Goal: Transaction & Acquisition: Purchase product/service

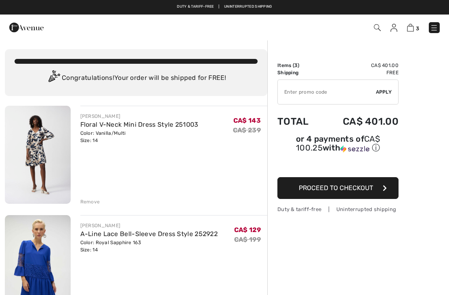
click at [95, 202] on div "Remove" at bounding box center [90, 201] width 20 height 7
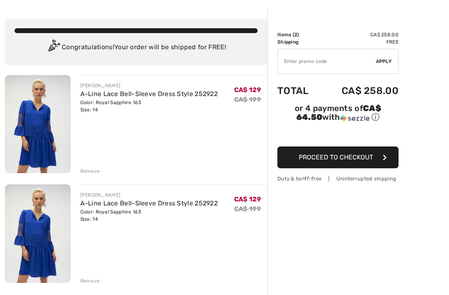
click at [91, 281] on div "Remove" at bounding box center [90, 281] width 20 height 7
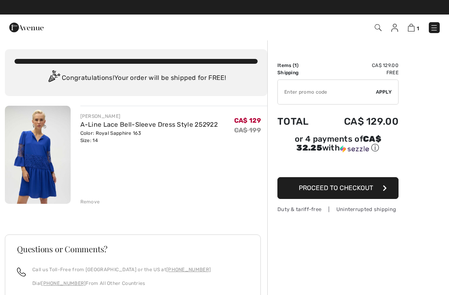
click at [310, 94] on input "TEXT" at bounding box center [327, 92] width 98 height 24
type input "SALEAVENUE"
click at [381, 96] on div "✔ Apply Remove" at bounding box center [337, 91] width 121 height 25
click at [381, 94] on span "Apply" at bounding box center [384, 91] width 16 height 7
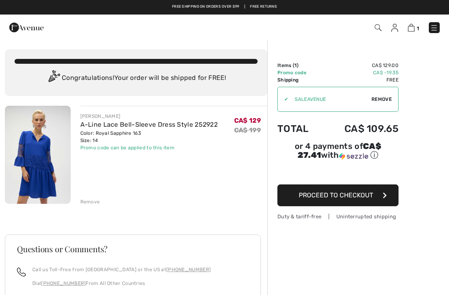
click at [343, 199] on span "Proceed to Checkout" at bounding box center [336, 195] width 74 height 8
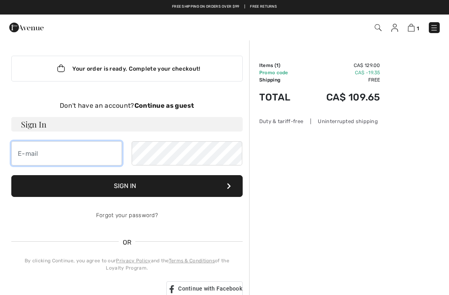
click at [33, 155] on input "email" at bounding box center [66, 153] width 111 height 24
type input "[EMAIL_ADDRESS][DOMAIN_NAME]"
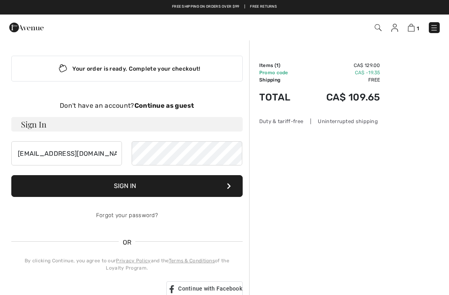
click at [120, 185] on button "Sign In" at bounding box center [126, 186] width 231 height 22
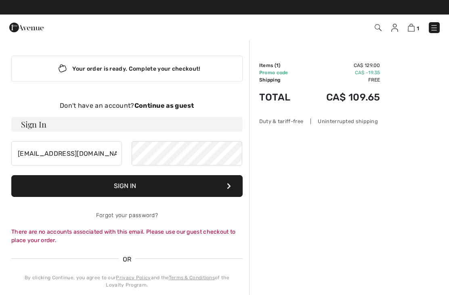
click at [181, 104] on strong "Continue as guest" at bounding box center [164, 106] width 60 height 8
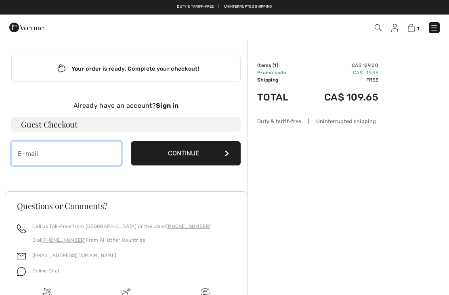
click at [112, 152] on input "email" at bounding box center [66, 153] width 110 height 24
type input "[EMAIL_ADDRESS][DOMAIN_NAME]"
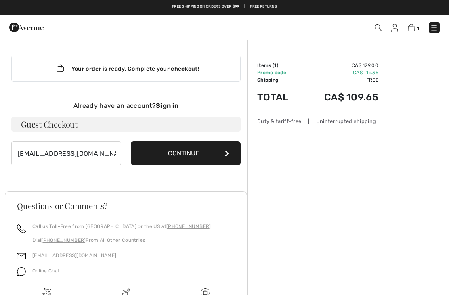
click at [175, 159] on button "Continue" at bounding box center [186, 153] width 110 height 24
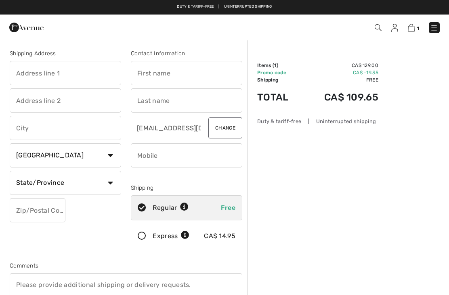
click at [31, 73] on input "text" at bounding box center [65, 73] width 111 height 24
type input "67 Eastglen Cres."
click at [28, 122] on input "text" at bounding box center [65, 128] width 111 height 24
type input "Toronto"
click at [46, 182] on select "State/Province Alberta British Columbia Manitoba New Brunswick Newfoundland and…" at bounding box center [65, 183] width 111 height 24
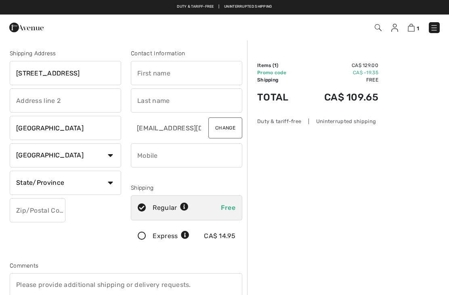
select select "ON"
click at [24, 207] on input "text" at bounding box center [38, 210] width 56 height 24
type input "M9B4P8"
click at [148, 70] on input "text" at bounding box center [186, 73] width 111 height 24
type input "Lucy"
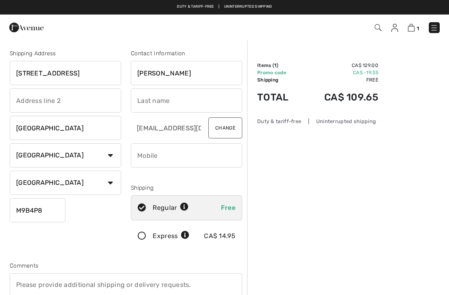
click at [146, 98] on input "text" at bounding box center [186, 100] width 111 height 24
type input "D’Alessandro"
click at [227, 130] on button "Change" at bounding box center [225, 127] width 34 height 21
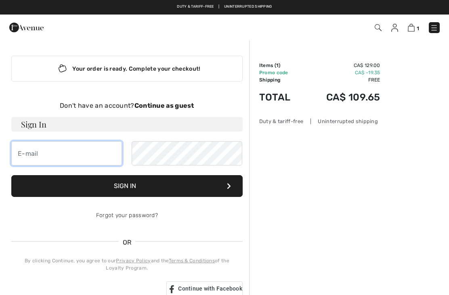
click at [68, 158] on input "email" at bounding box center [66, 153] width 111 height 24
type input "ludalyam@gmail.com"
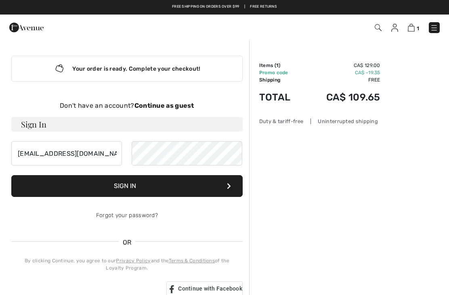
click at [412, 31] on img at bounding box center [411, 28] width 7 height 8
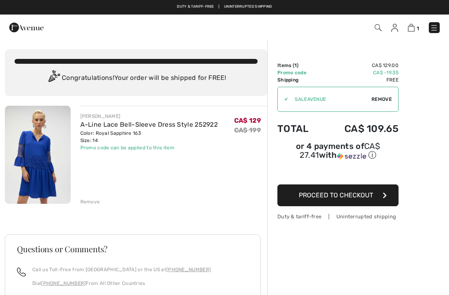
click at [86, 197] on div "Remove" at bounding box center [173, 201] width 187 height 9
click at [85, 199] on div "Remove" at bounding box center [90, 201] width 20 height 7
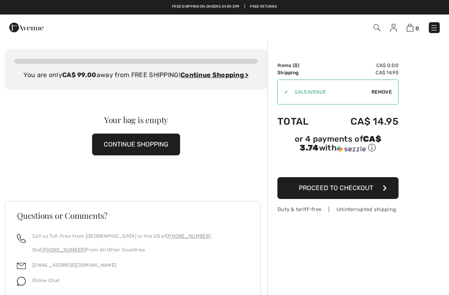
click at [145, 147] on button "CONTINUE SHOPPING" at bounding box center [136, 145] width 88 height 22
click at [139, 148] on button "CONTINUE SHOPPING" at bounding box center [136, 145] width 88 height 22
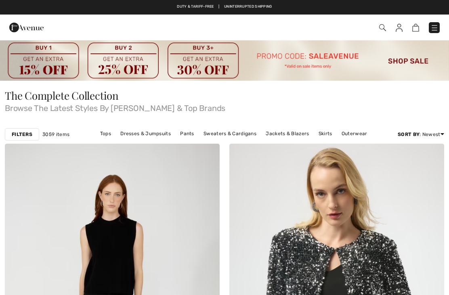
checkbox input "true"
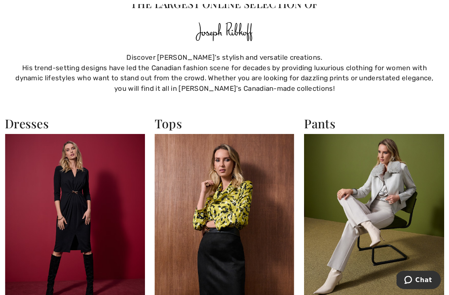
scroll to position [519, 0]
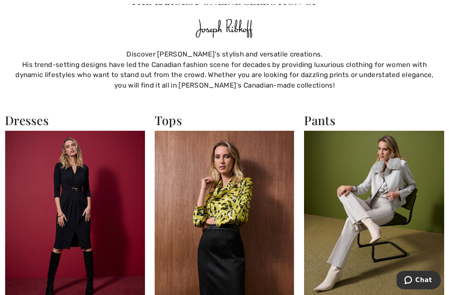
click at [62, 213] on img at bounding box center [75, 216] width 140 height 171
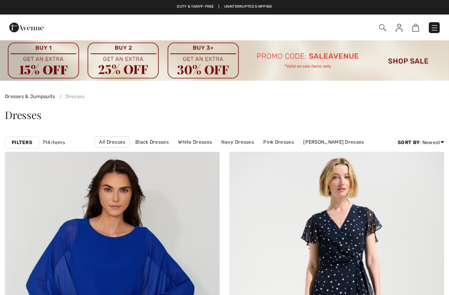
checkbox input "true"
click at [25, 145] on strong "Filters" at bounding box center [22, 142] width 21 height 7
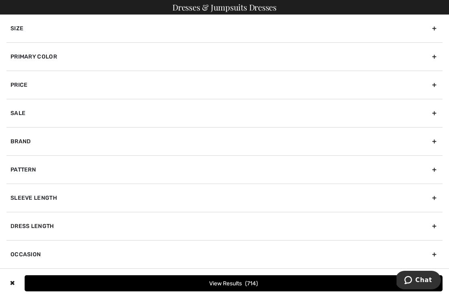
click at [23, 57] on div "Primary Color" at bounding box center [224, 56] width 436 height 28
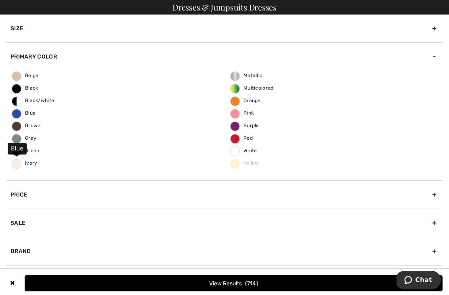
click at [21, 114] on span "Blue" at bounding box center [23, 113] width 23 height 6
click at [0, 0] on input "Blue" at bounding box center [0, 0] width 0 height 0
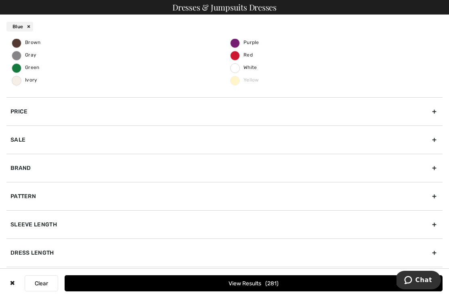
click at [21, 170] on div "Brand" at bounding box center [224, 168] width 436 height 28
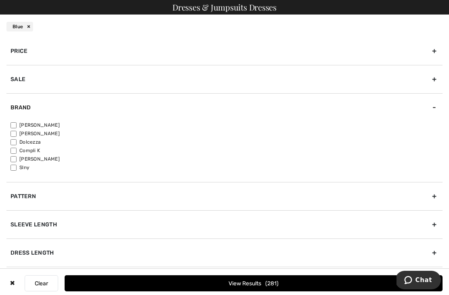
scroll to position [59, 0]
click at [13, 122] on input"] "[PERSON_NAME]" at bounding box center [13, 125] width 6 height 6
checkbox input"] "true"
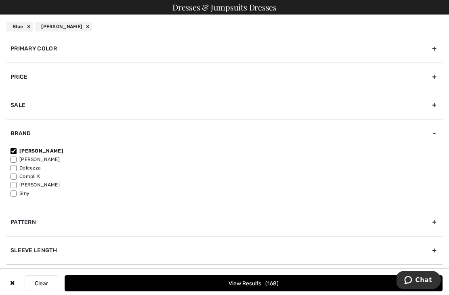
scroll to position [25, 0]
click at [29, 252] on div "Sleeve length" at bounding box center [224, 250] width 436 height 28
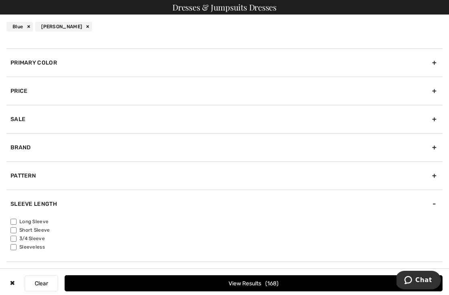
scroll to position [16, 0]
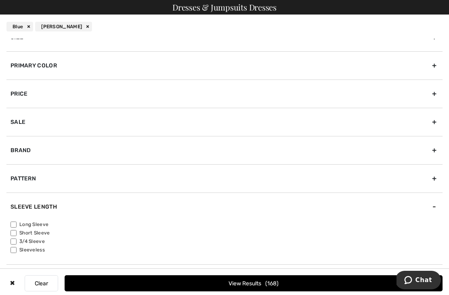
click at [14, 241] on input"] "3/4 Sleeve" at bounding box center [13, 241] width 6 height 6
checkbox input"] "true"
click at [239, 280] on button "View Results 52" at bounding box center [254, 283] width 378 height 16
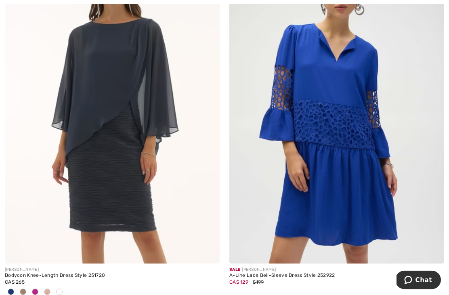
scroll to position [3291, 0]
click at [316, 210] on img at bounding box center [336, 102] width 215 height 322
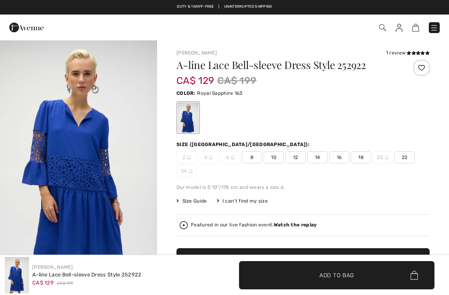
checkbox input "true"
click at [319, 152] on span "14" at bounding box center [317, 157] width 20 height 12
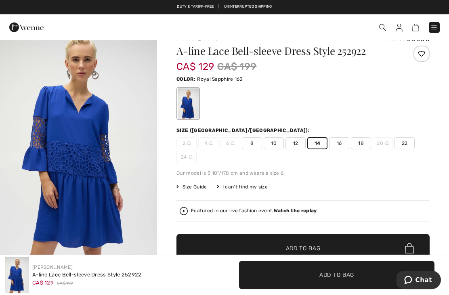
scroll to position [15, 0]
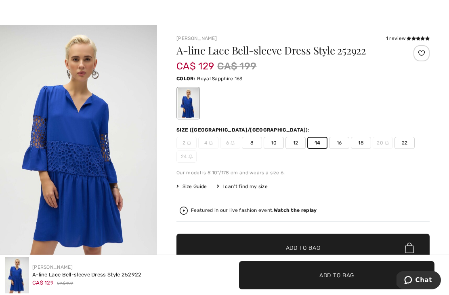
click at [330, 249] on span "✔ Added to Bag Add to Bag" at bounding box center [302, 248] width 253 height 28
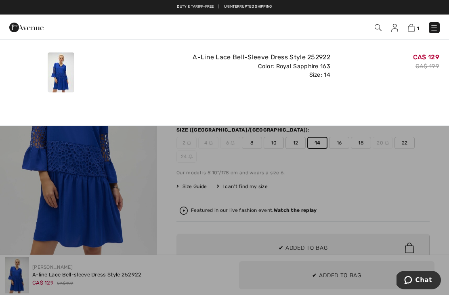
scroll to position [0, 0]
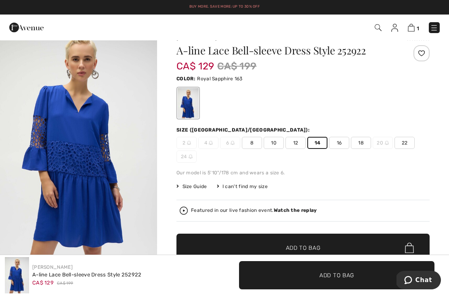
click at [414, 28] on img at bounding box center [411, 28] width 7 height 8
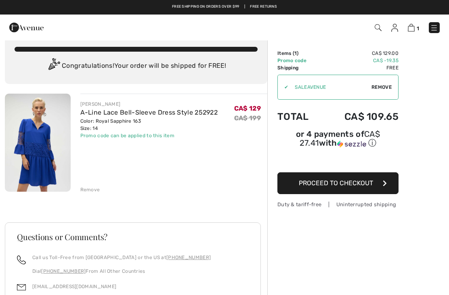
scroll to position [11, 0]
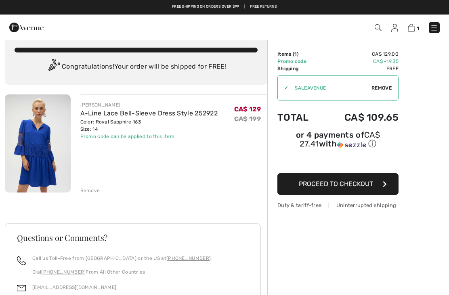
click at [341, 189] on button "Proceed to Checkout" at bounding box center [337, 184] width 121 height 22
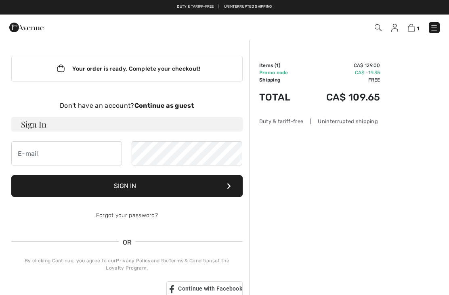
click at [151, 104] on strong "Continue as guest" at bounding box center [164, 106] width 60 height 8
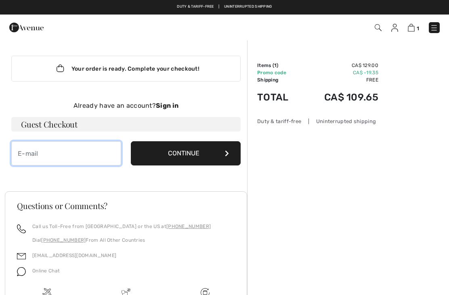
click at [44, 153] on input "email" at bounding box center [66, 153] width 110 height 24
type input "[EMAIL_ADDRESS][DOMAIN_NAME]"
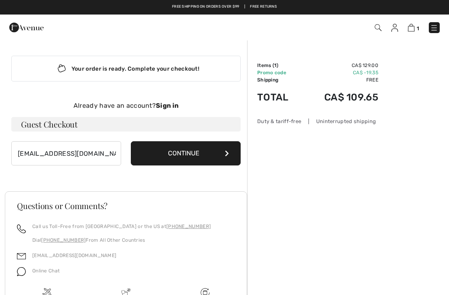
click at [192, 154] on button "Continue" at bounding box center [186, 153] width 110 height 24
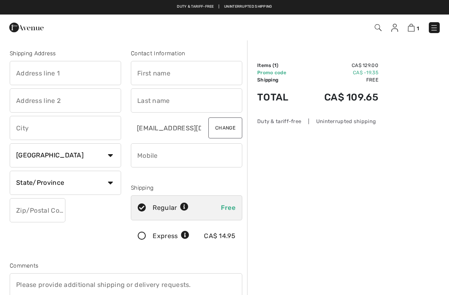
click at [30, 76] on input "text" at bounding box center [65, 73] width 111 height 24
type input "67 Eastglen Cres."
click at [27, 130] on input "text" at bounding box center [65, 128] width 111 height 24
type input "Toronto"
click at [33, 182] on select "State/Province Alberta British Columbia Manitoba New Brunswick Newfoundland and…" at bounding box center [65, 183] width 111 height 24
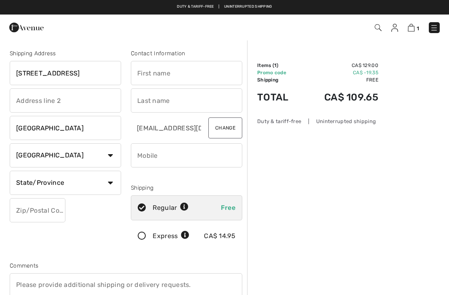
select select "ON"
click at [29, 208] on input "text" at bounding box center [38, 210] width 56 height 24
type input "M9B4P8"
click at [199, 74] on input "text" at bounding box center [186, 73] width 111 height 24
type input "Lucy"
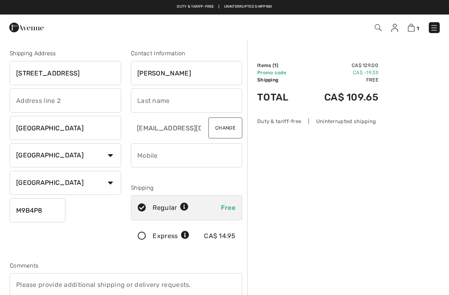
click at [142, 100] on input "text" at bounding box center [186, 100] width 111 height 24
type input "D’Alessandro"
click at [197, 160] on input "phone" at bounding box center [186, 155] width 111 height 24
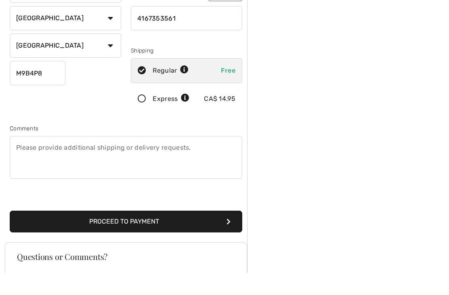
scroll to position [123, 0]
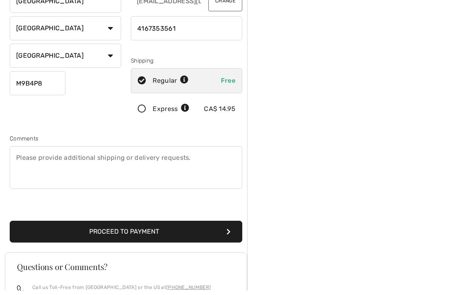
type input "4167353561"
click at [180, 231] on button "Proceed to Payment" at bounding box center [126, 236] width 232 height 22
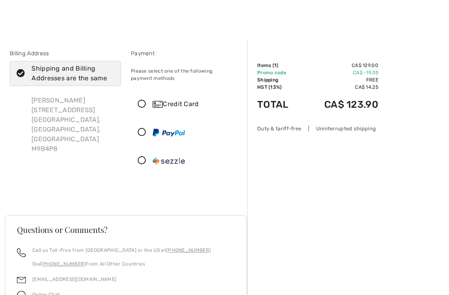
click at [149, 98] on div "Credit Card" at bounding box center [186, 104] width 111 height 24
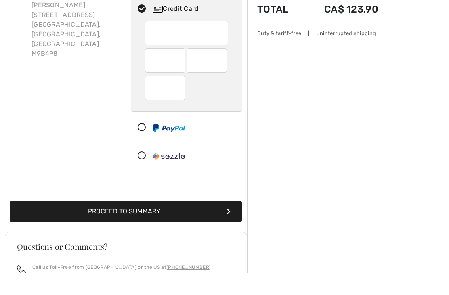
scroll to position [74, 0]
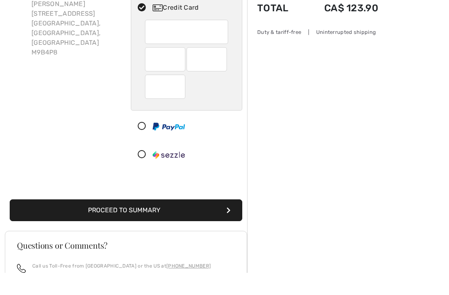
click at [160, 222] on button "Proceed to Summary" at bounding box center [126, 233] width 232 height 22
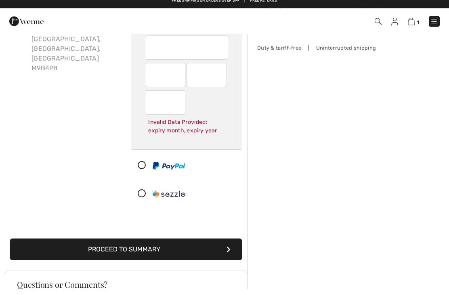
scroll to position [33, 0]
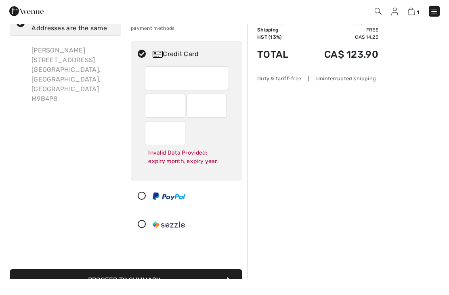
click at [167, 295] on button "Proceed to Summary" at bounding box center [126, 297] width 232 height 22
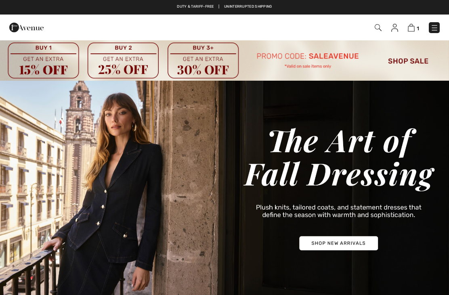
checkbox input "true"
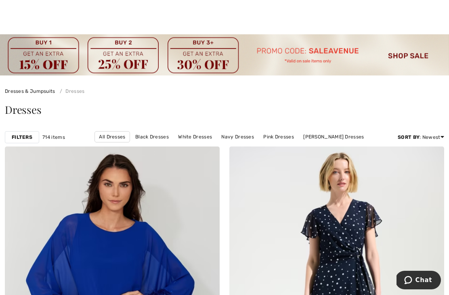
scroll to position [6, 0]
click at [21, 136] on strong "Filters" at bounding box center [22, 136] width 21 height 7
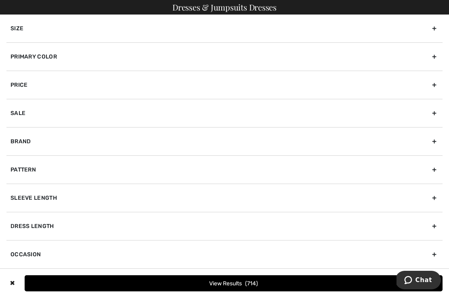
click at [82, 62] on div "Primary Color" at bounding box center [224, 56] width 436 height 28
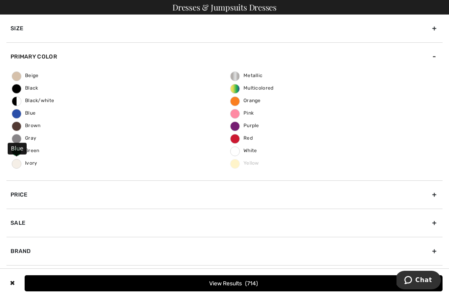
click at [19, 116] on label "Blue" at bounding box center [17, 114] width 10 height 10
click at [0, 0] on input "Blue" at bounding box center [0, 0] width 0 height 0
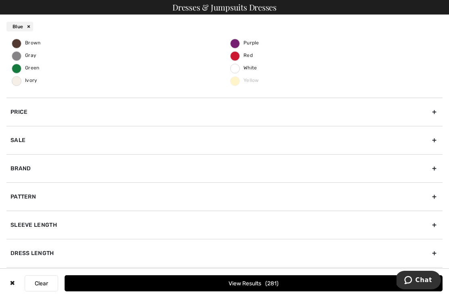
click at [67, 228] on div "Sleeve length" at bounding box center [224, 225] width 436 height 28
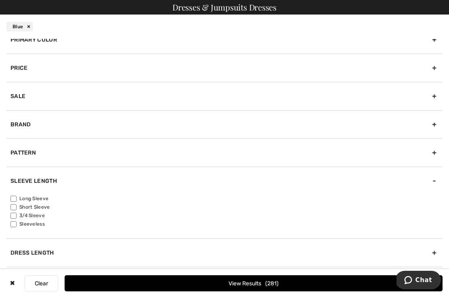
scroll to position [41, 0]
click at [25, 215] on label "3/4 Sleeve" at bounding box center [226, 215] width 432 height 7
click at [17, 215] on input"] "3/4 Sleeve" at bounding box center [13, 216] width 6 height 6
checkbox input"] "true"
click at [207, 278] on button "View Results 92" at bounding box center [254, 283] width 378 height 16
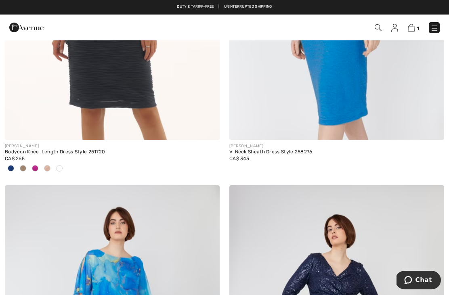
scroll to position [5568, 0]
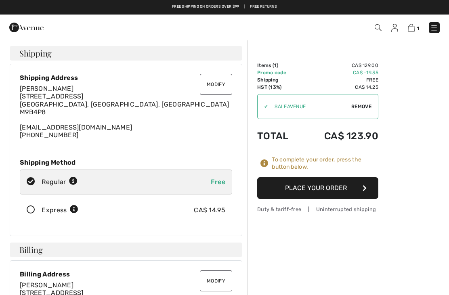
click at [322, 184] on button "Place Your Order" at bounding box center [317, 188] width 121 height 22
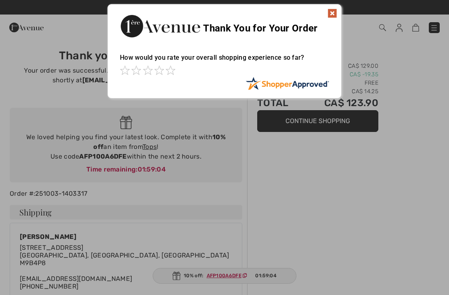
click at [335, 13] on img at bounding box center [332, 13] width 10 height 10
